Goal: Information Seeking & Learning: Learn about a topic

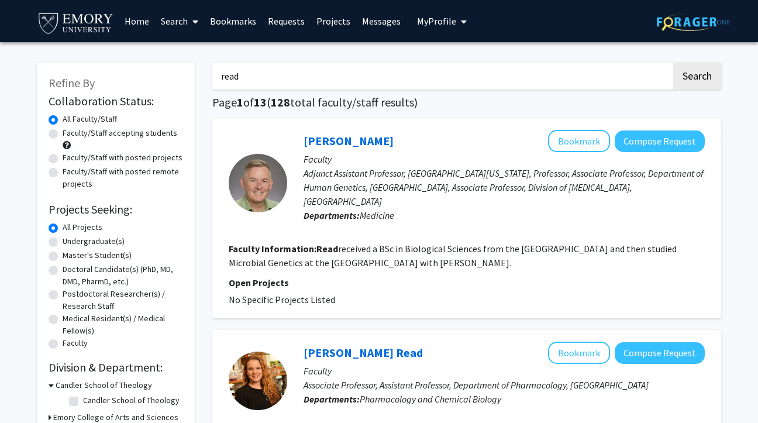
click at [227, 79] on input "read" at bounding box center [441, 76] width 459 height 27
click at [237, 79] on input "read" at bounding box center [441, 76] width 459 height 27
type input "[PERSON_NAME]"
click at [673, 63] on button "Search" at bounding box center [697, 76] width 48 height 27
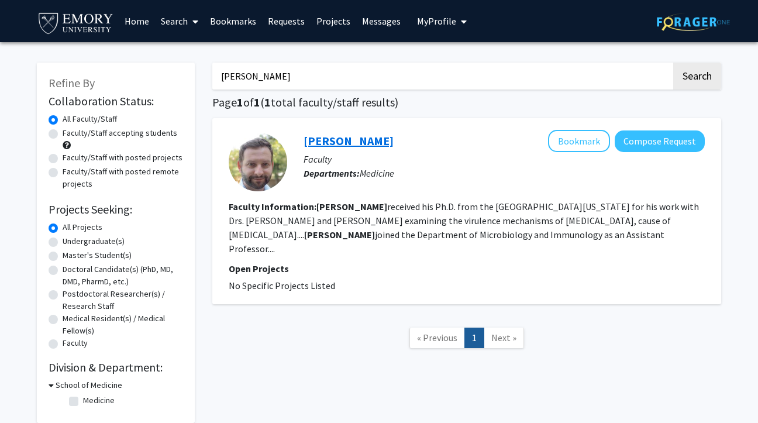
click at [372, 146] on link "[PERSON_NAME]" at bounding box center [348, 140] width 90 height 15
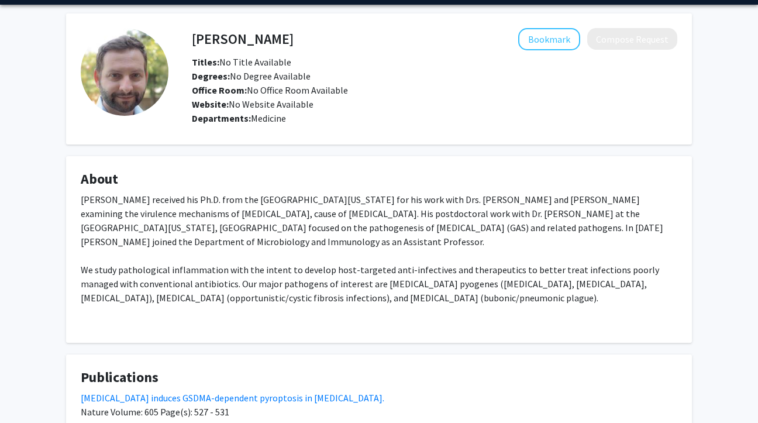
scroll to position [38, 0]
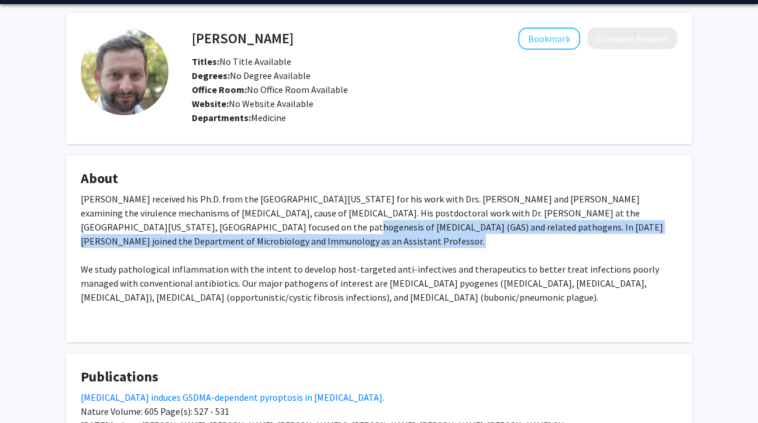
drag, startPoint x: 154, startPoint y: 251, endPoint x: 171, endPoint y: 227, distance: 29.4
click at [171, 227] on div "[PERSON_NAME] received his Ph.D. from the [GEOGRAPHIC_DATA][US_STATE] for his w…" at bounding box center [379, 260] width 596 height 136
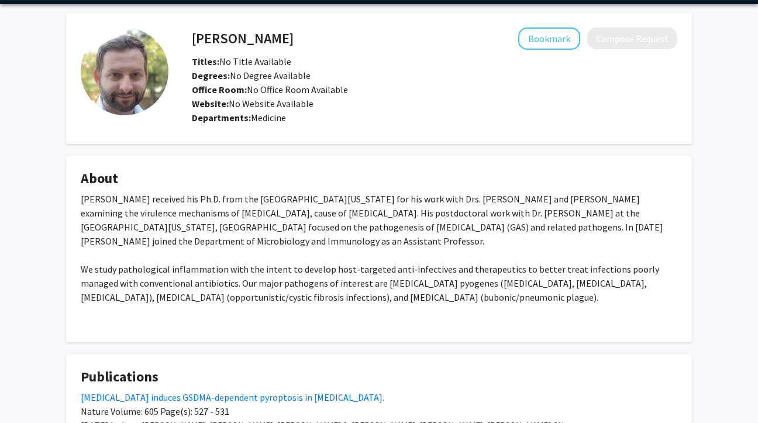
click at [171, 231] on div "[PERSON_NAME] received his Ph.D. from the [GEOGRAPHIC_DATA][US_STATE] for his w…" at bounding box center [379, 260] width 596 height 136
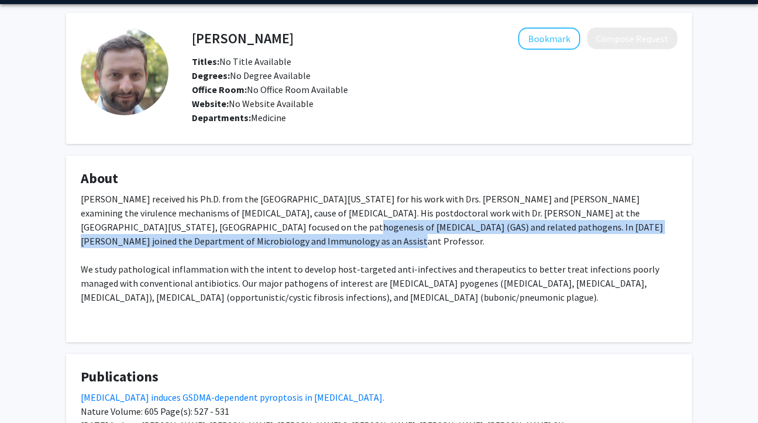
drag, startPoint x: 171, startPoint y: 236, endPoint x: 172, endPoint y: 222, distance: 14.1
click at [172, 222] on div "[PERSON_NAME] received his Ph.D. from the [GEOGRAPHIC_DATA][US_STATE] for his w…" at bounding box center [379, 260] width 596 height 136
drag, startPoint x: 172, startPoint y: 244, endPoint x: 167, endPoint y: 227, distance: 17.7
click at [167, 227] on div "[PERSON_NAME] received his Ph.D. from the [GEOGRAPHIC_DATA][US_STATE] for his w…" at bounding box center [379, 260] width 596 height 136
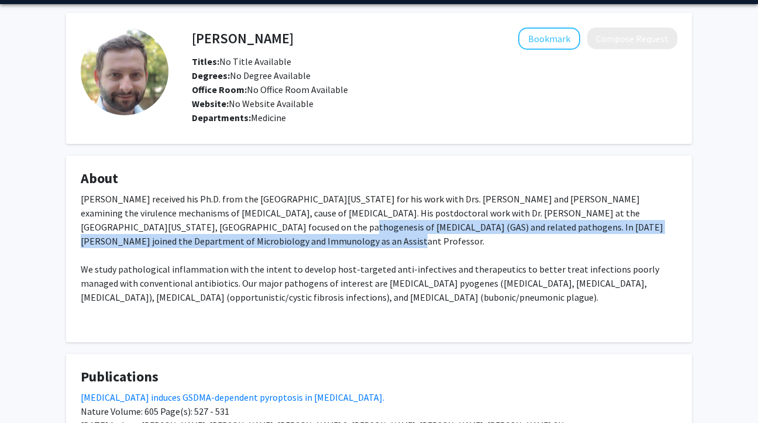
click at [167, 227] on div "[PERSON_NAME] received his Ph.D. from the [GEOGRAPHIC_DATA][US_STATE] for his w…" at bounding box center [379, 260] width 596 height 136
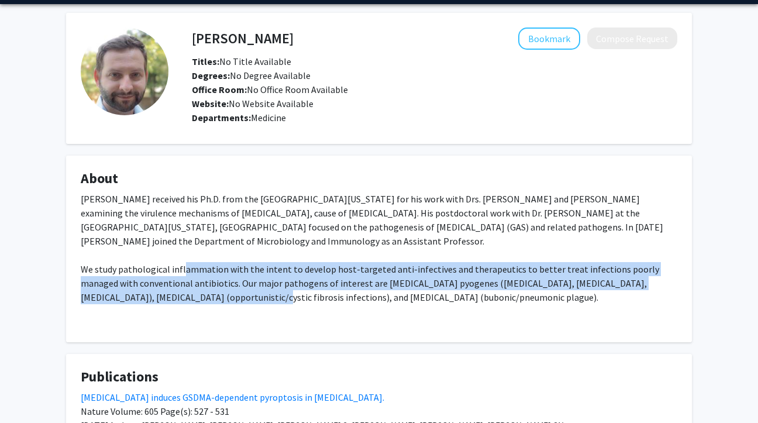
drag, startPoint x: 181, startPoint y: 267, endPoint x: 178, endPoint y: 292, distance: 25.3
click at [178, 292] on div "[PERSON_NAME] received his Ph.D. from the [GEOGRAPHIC_DATA][US_STATE] for his w…" at bounding box center [379, 260] width 596 height 136
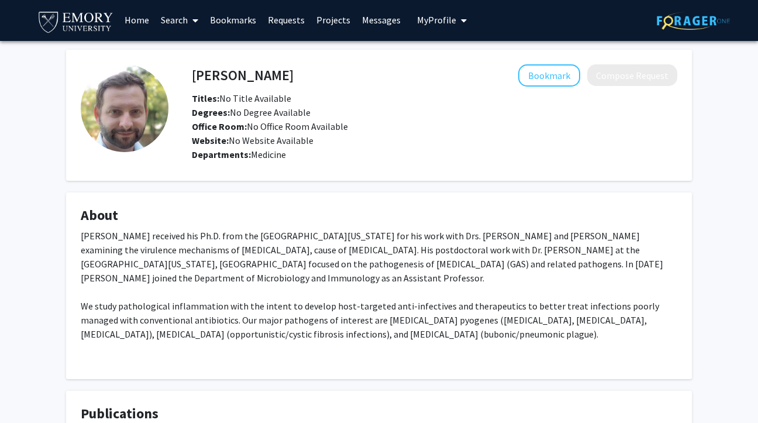
scroll to position [0, 0]
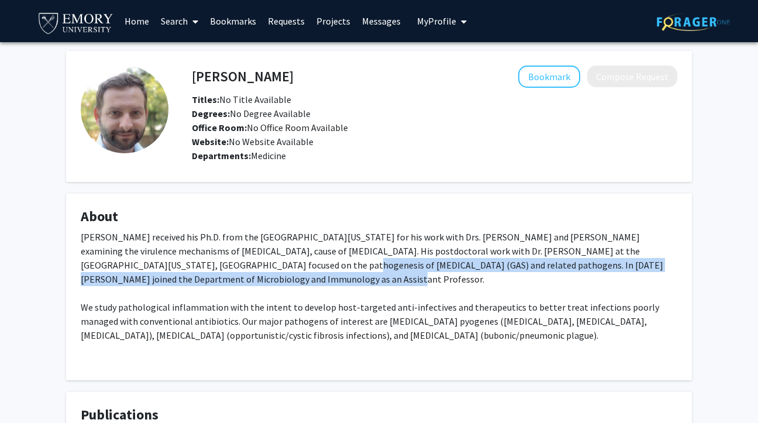
click at [171, 270] on div "[PERSON_NAME] received his Ph.D. from the [GEOGRAPHIC_DATA][US_STATE] for his w…" at bounding box center [379, 298] width 596 height 136
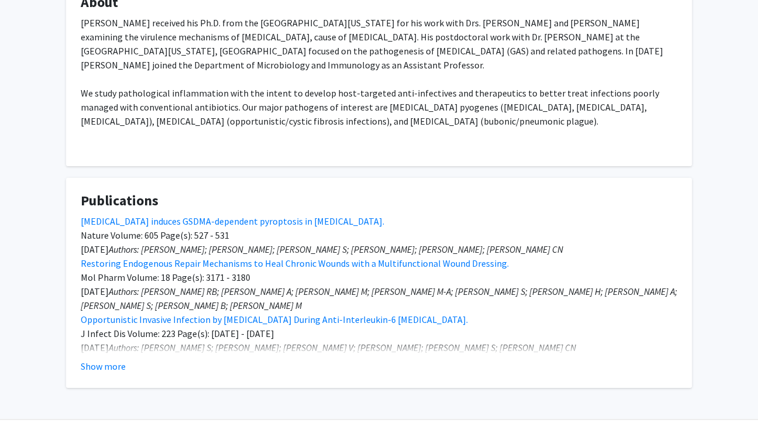
scroll to position [251, 0]
